Goal: Task Accomplishment & Management: Manage account settings

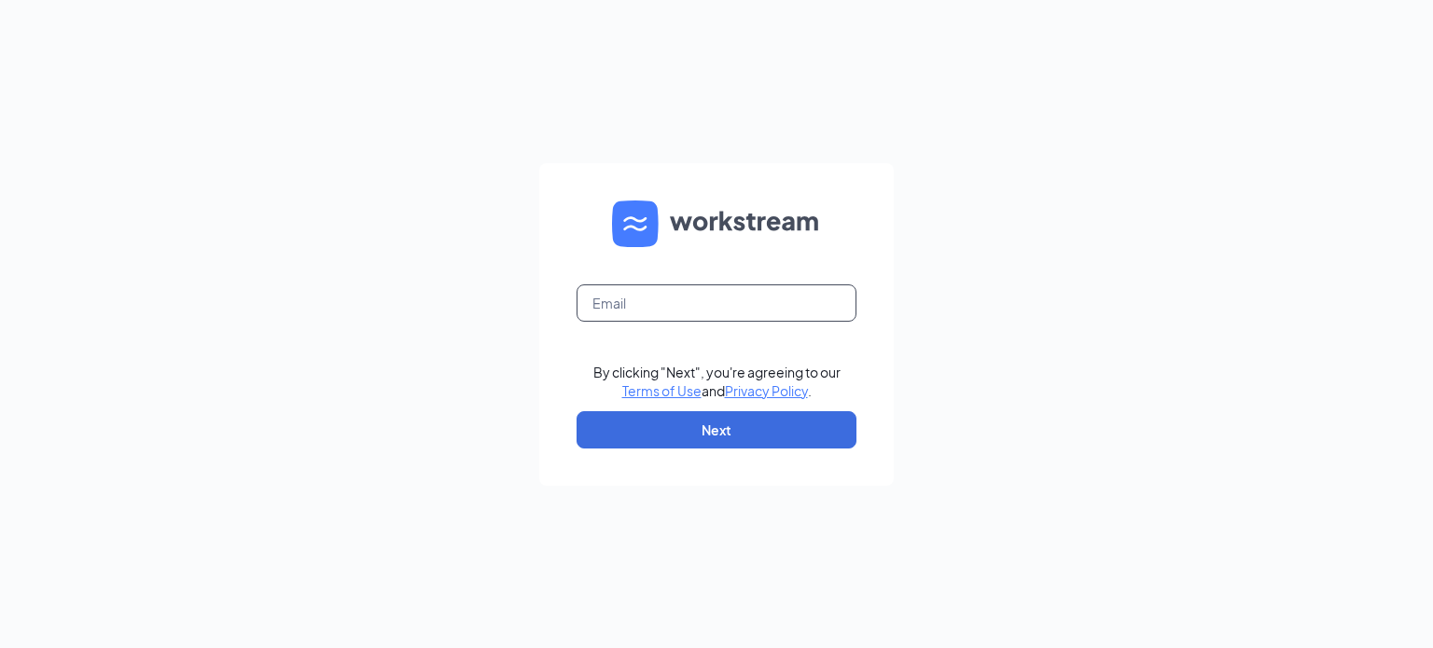
click at [679, 303] on input "text" at bounding box center [717, 303] width 280 height 37
type input "sk1118@smoothieking.com"
click at [725, 407] on form "sk1118@smoothieking.com By clicking "Next", you're agreeing to our Terms of Use…" at bounding box center [716, 324] width 355 height 323
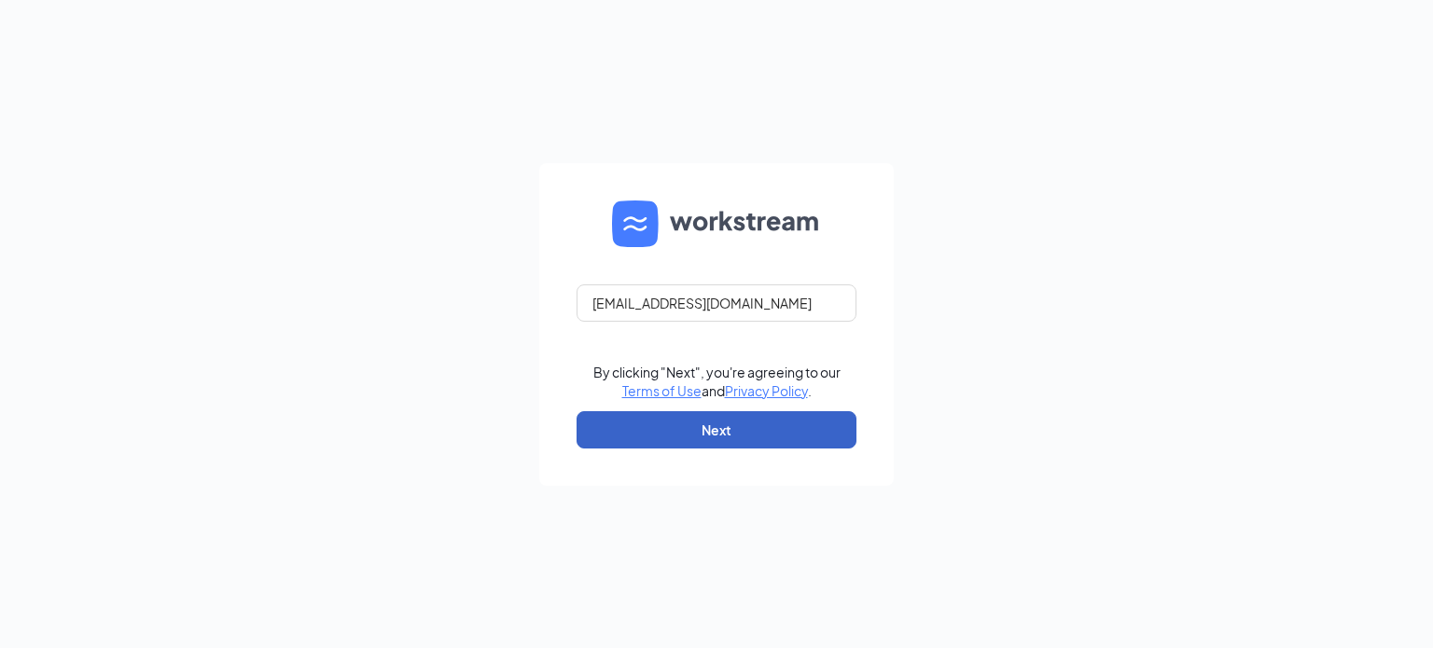
click at [719, 413] on button "Next" at bounding box center [717, 429] width 280 height 37
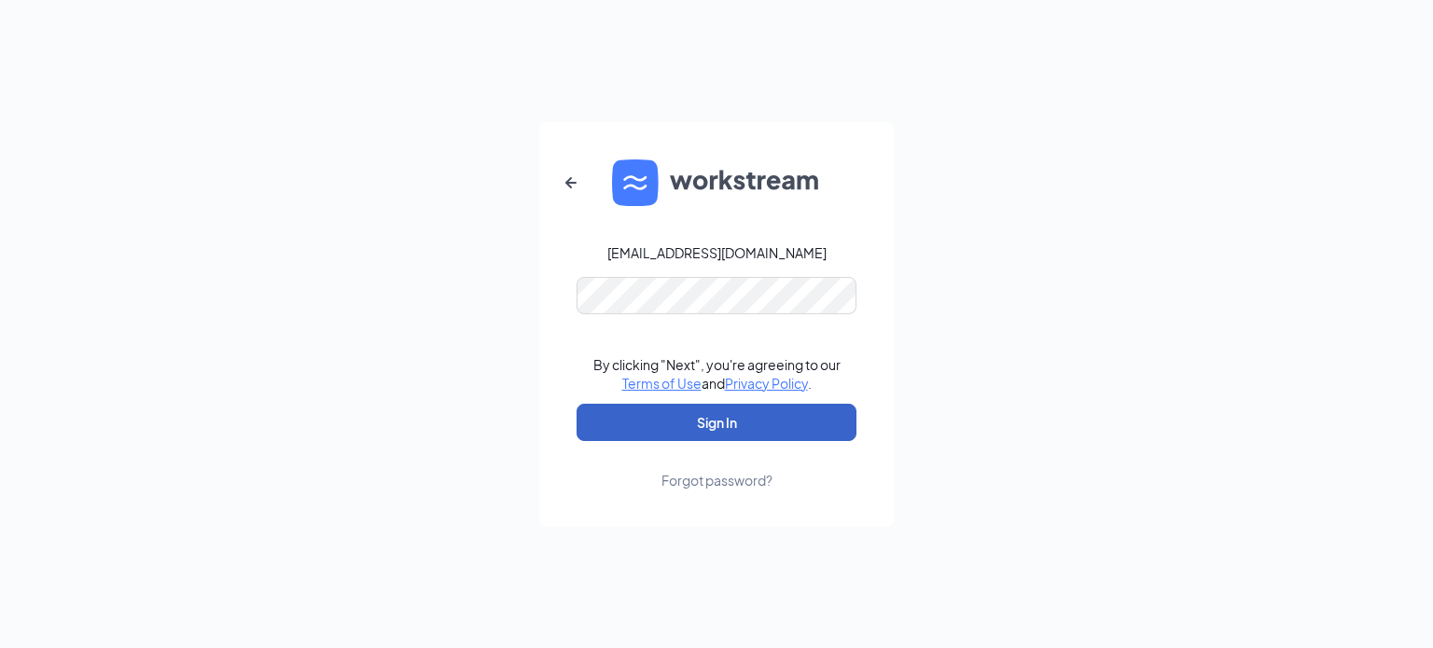
click at [708, 424] on button "Sign In" at bounding box center [717, 422] width 280 height 37
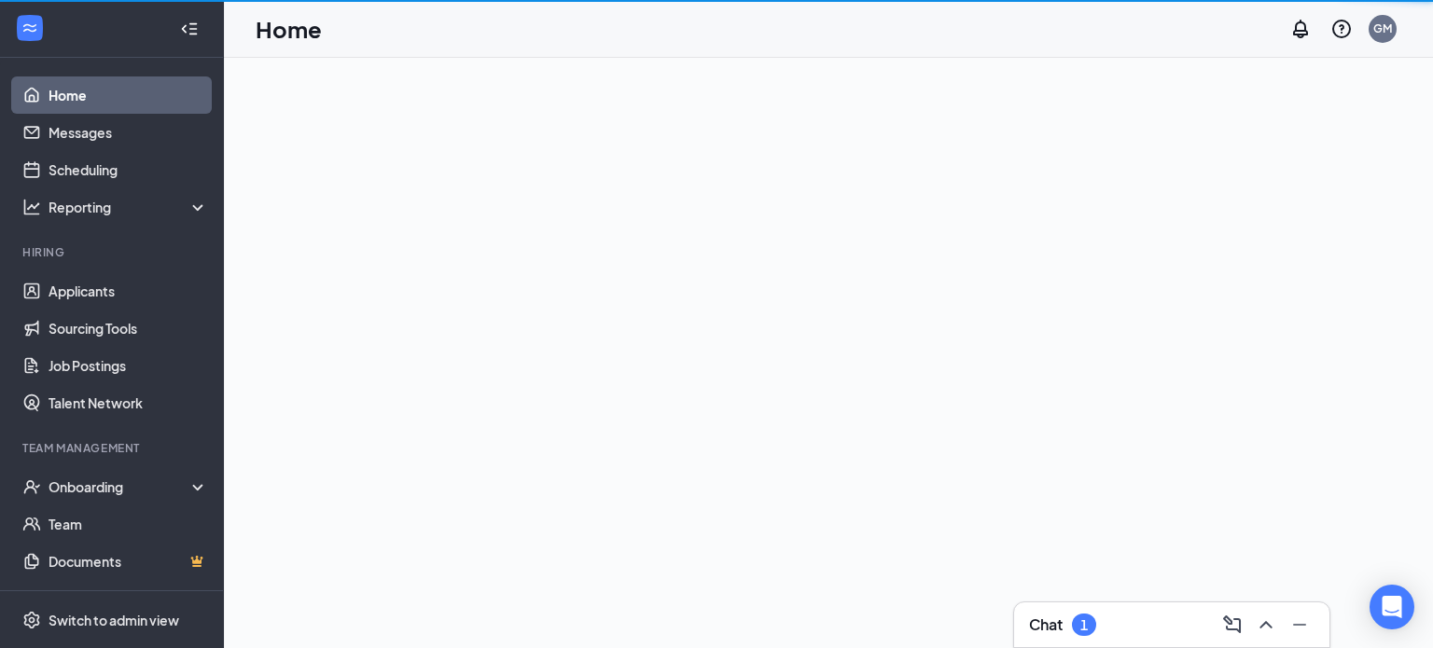
click at [1055, 612] on div "Chat 1" at bounding box center [1171, 625] width 285 height 30
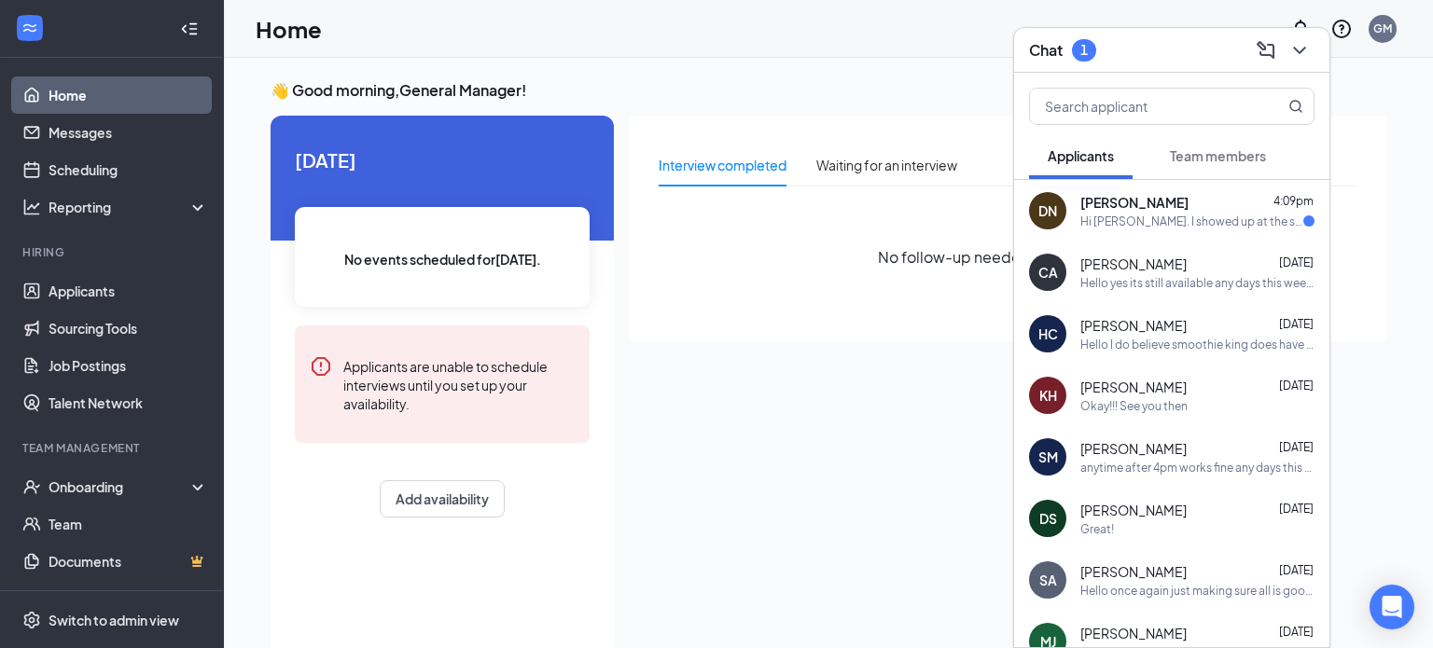
click at [1172, 53] on div "Chat 1" at bounding box center [1171, 49] width 285 height 29
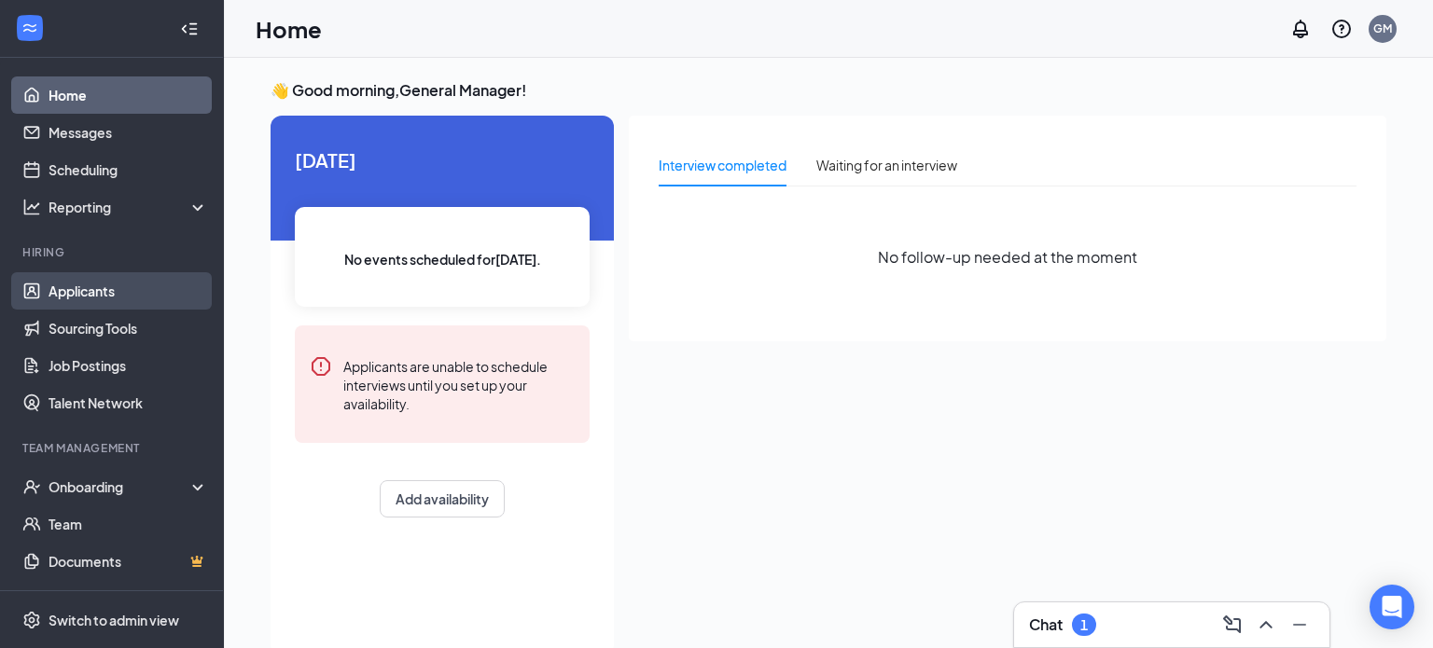
click at [100, 277] on link "Applicants" at bounding box center [129, 290] width 160 height 37
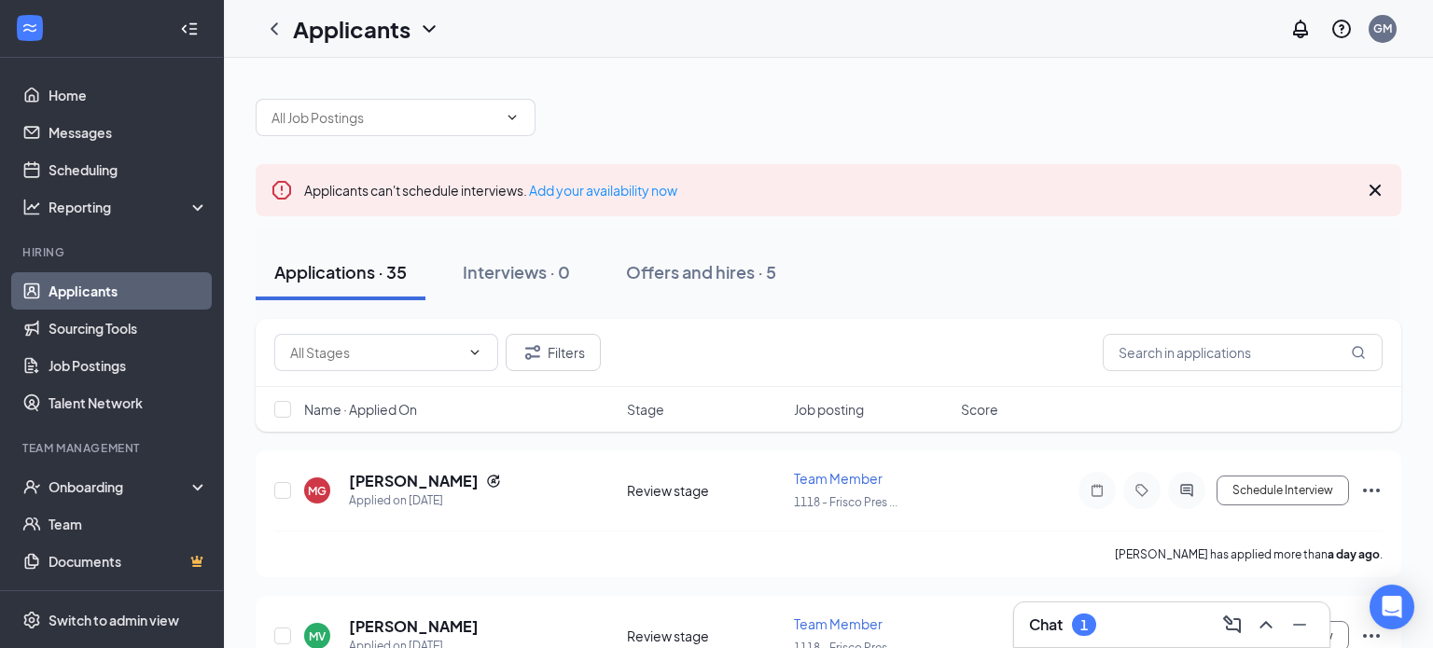
click at [1137, 638] on div "Chat 1" at bounding box center [1171, 625] width 285 height 30
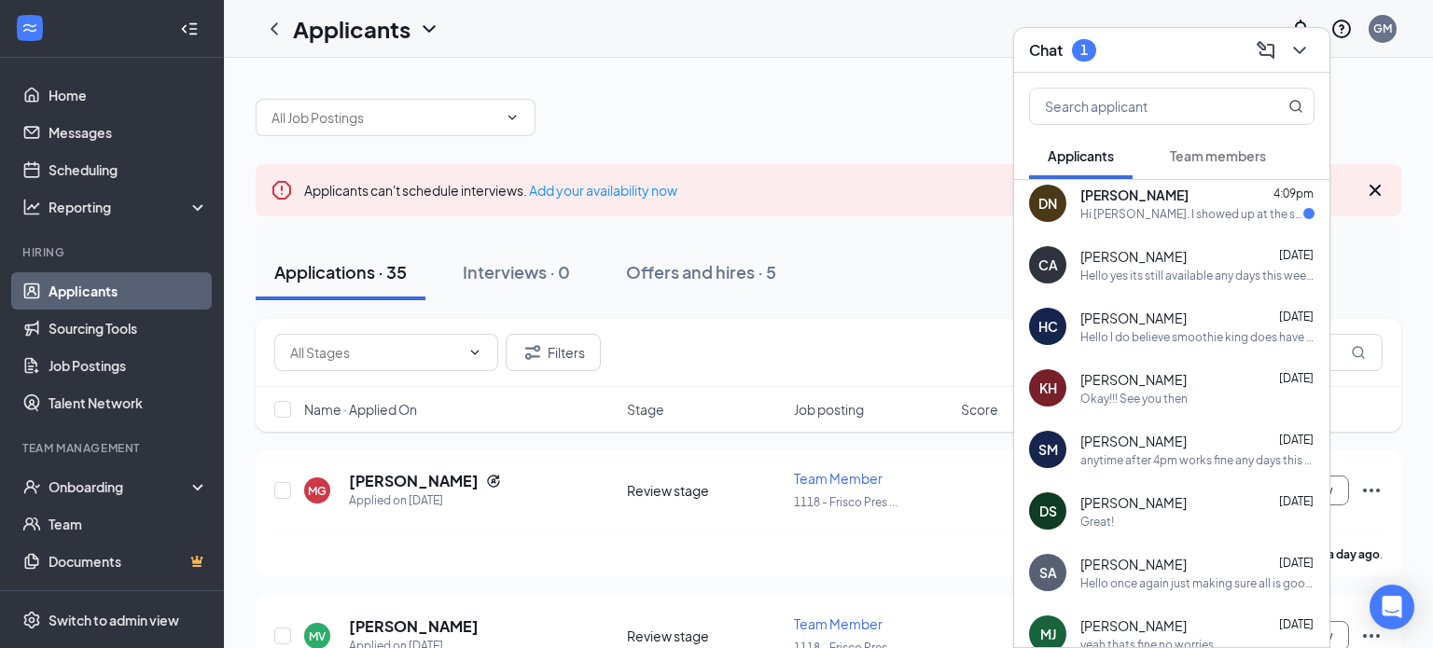
scroll to position [9, 0]
click at [779, 376] on div "Filters" at bounding box center [829, 353] width 1146 height 68
click at [1187, 36] on div "Chat 1" at bounding box center [1171, 49] width 285 height 29
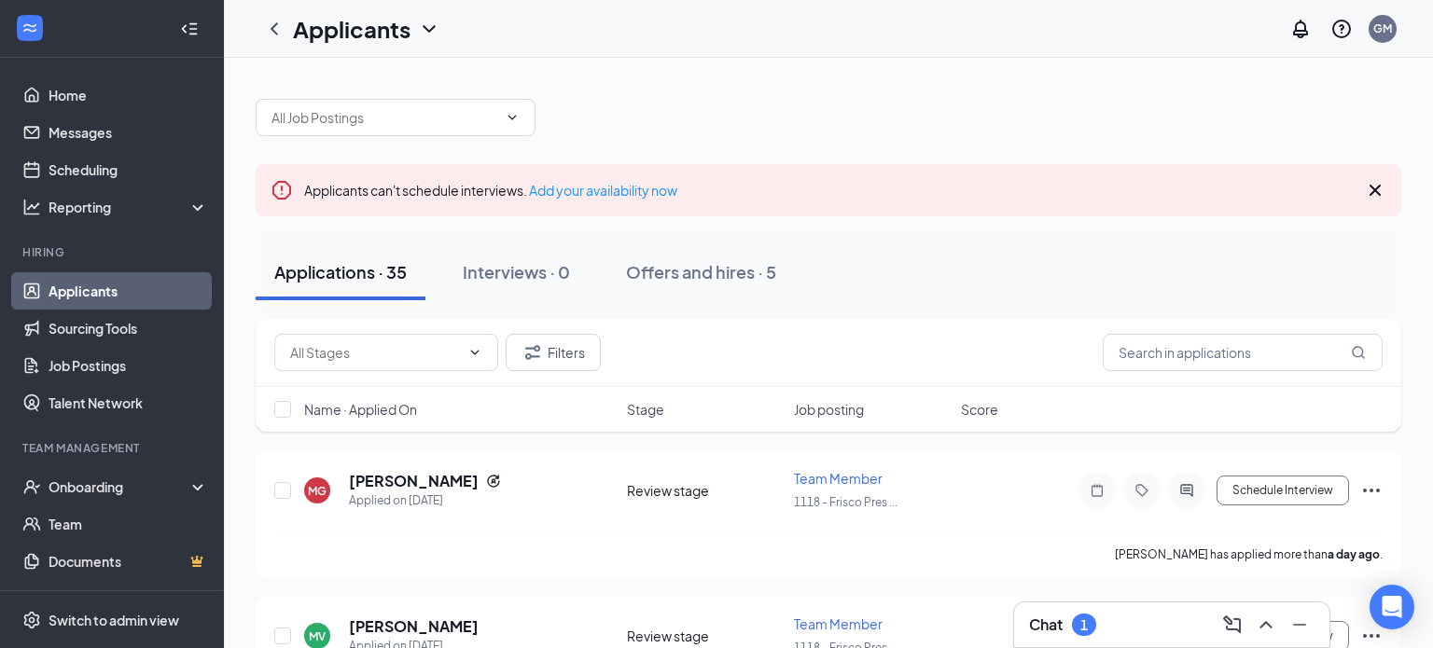
scroll to position [0, 0]
